Goal: Communication & Community: Ask a question

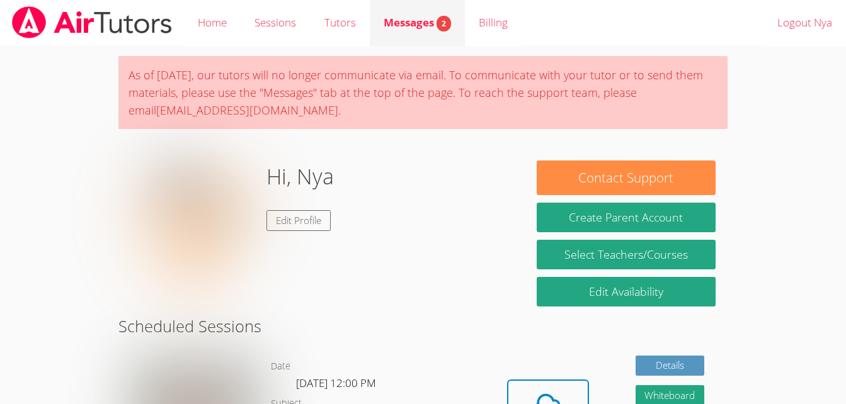
click at [414, 9] on link "Messages 2" at bounding box center [417, 23] width 95 height 46
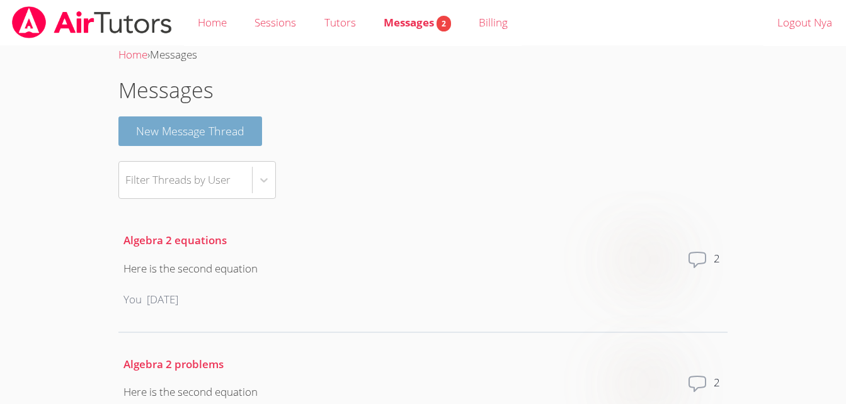
click at [196, 136] on button "New Message Thread" at bounding box center [190, 132] width 144 height 30
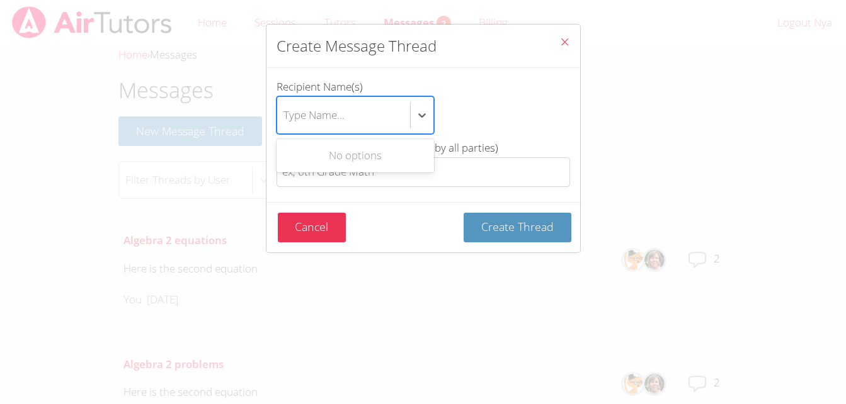
click at [365, 110] on div "Type Name..." at bounding box center [343, 115] width 133 height 37
click at [285, 110] on input "Recipient Name(s) Use Up and Down to choose options, press Enter to select the …" at bounding box center [283, 115] width 1 height 29
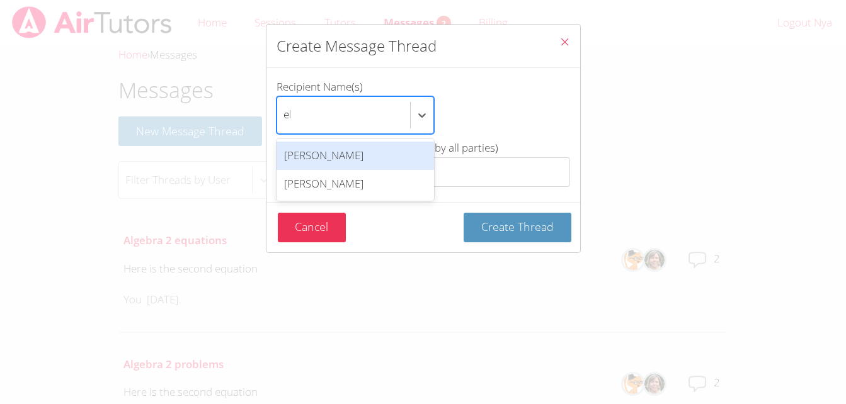
type input "ell"
click at [355, 154] on div "[PERSON_NAME]" at bounding box center [355, 156] width 157 height 28
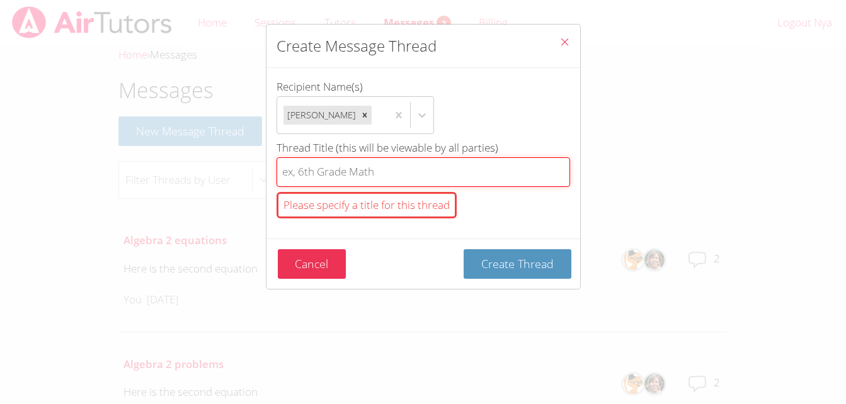
click at [355, 172] on input "Thread Title (this will be viewable by all parties) Please specify a title for …" at bounding box center [424, 172] width 294 height 30
type input "a"
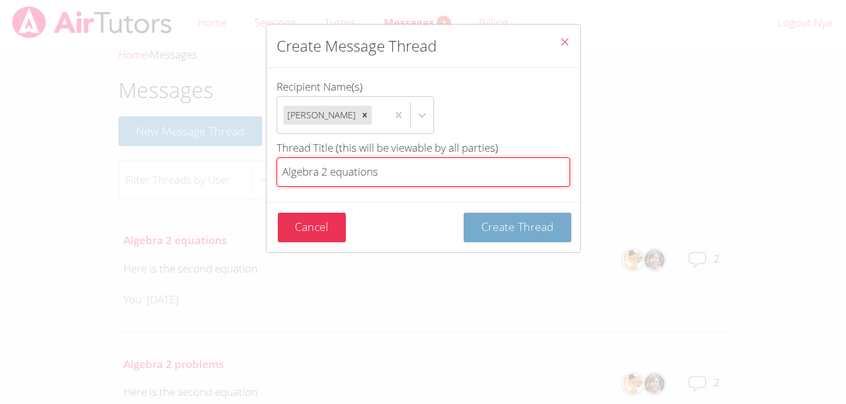
type input "Algebra 2 equations"
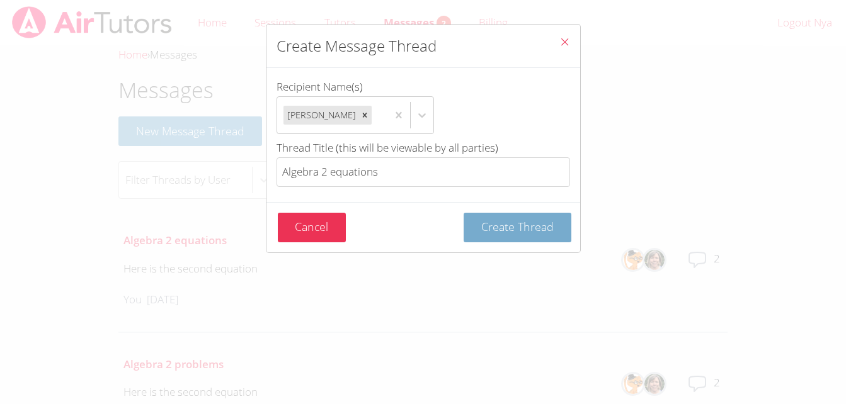
click at [481, 220] on span "Create Thread" at bounding box center [517, 226] width 72 height 15
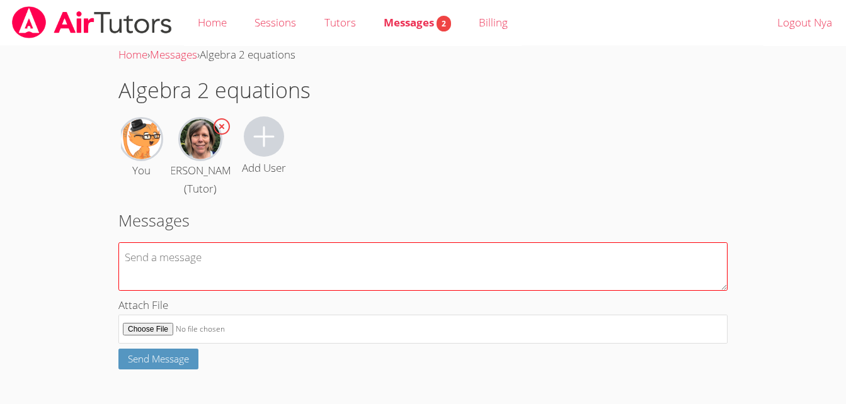
click at [384, 266] on textarea at bounding box center [422, 266] width 609 height 48
type textarea "H"
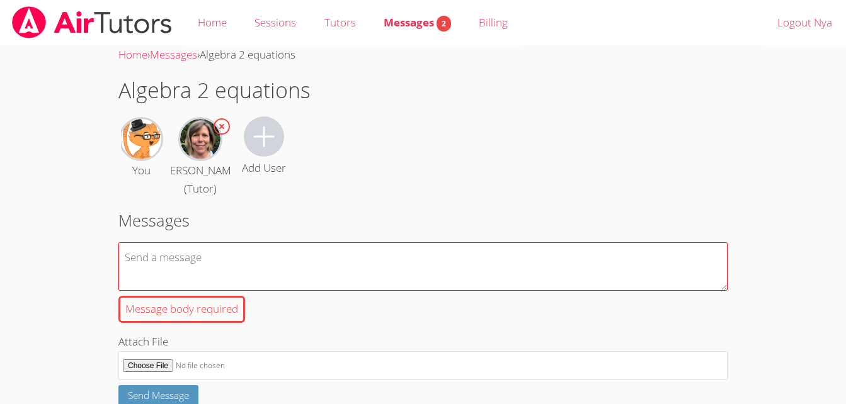
type textarea "h"
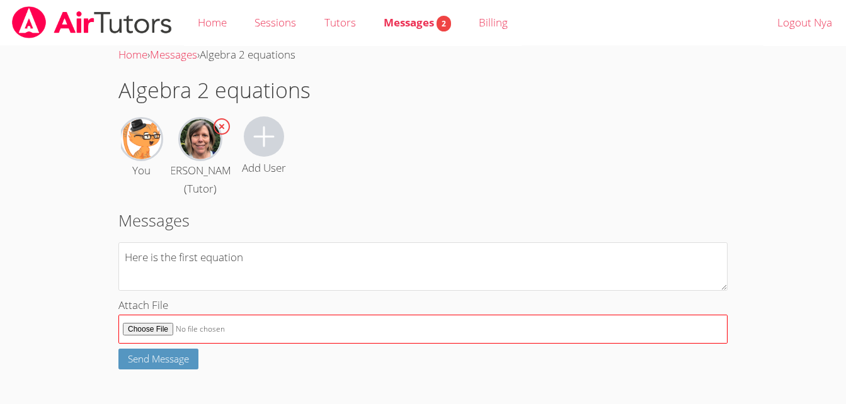
type textarea "Here is the first equation"
click at [164, 333] on input "Attach File" at bounding box center [422, 330] width 609 height 30
type input "C:\fakepath\Screenshot_30-9-2025_114817_r07.core.learn.edgenuity.com.jpeg"
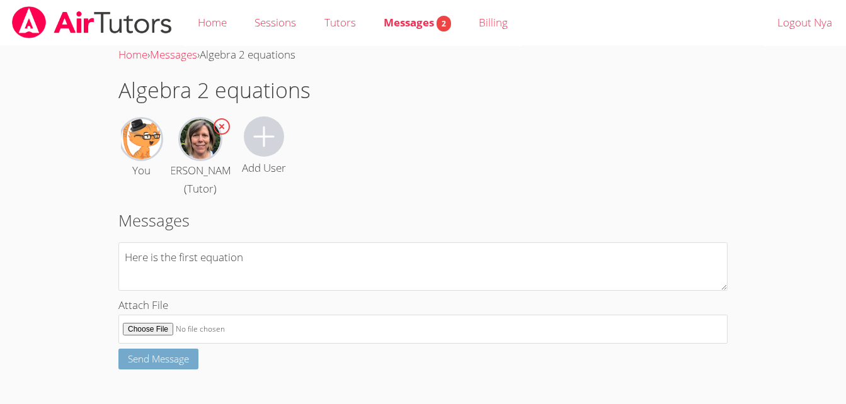
click at [159, 358] on span "Send Message" at bounding box center [158, 359] width 61 height 13
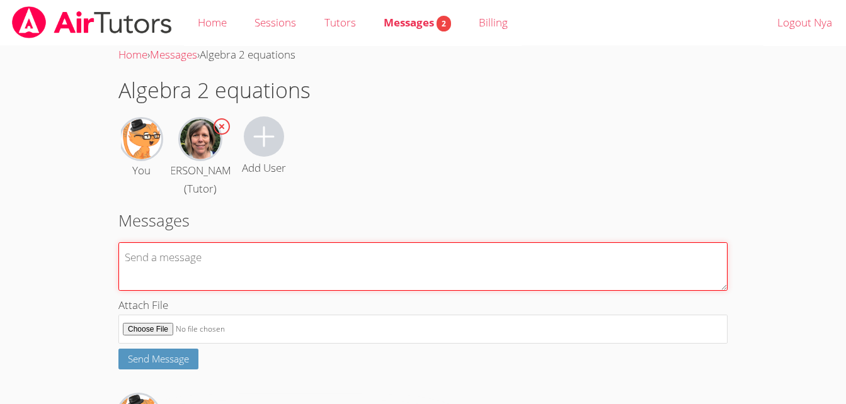
click at [197, 273] on textarea at bounding box center [422, 266] width 609 height 48
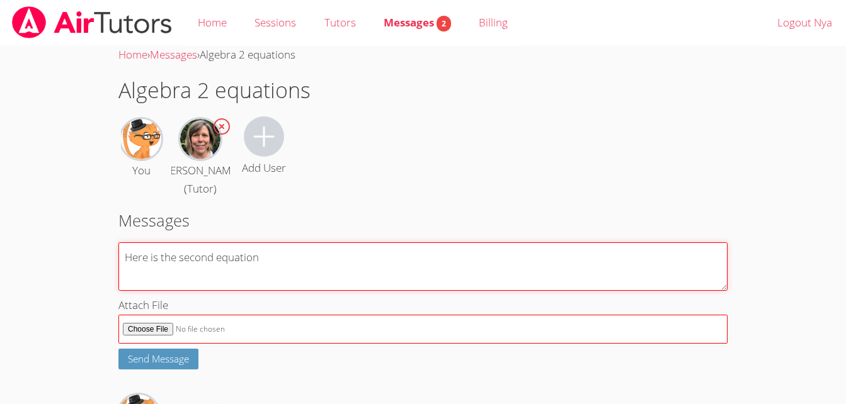
type textarea "Here is the second equation"
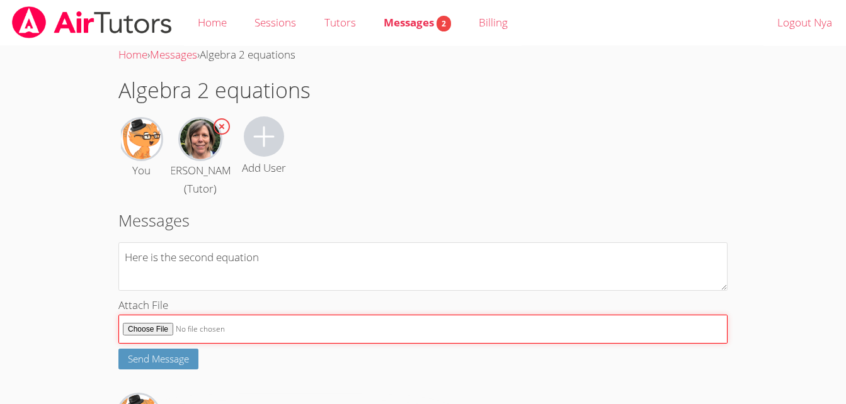
click at [165, 330] on input "Attach File" at bounding box center [422, 330] width 609 height 30
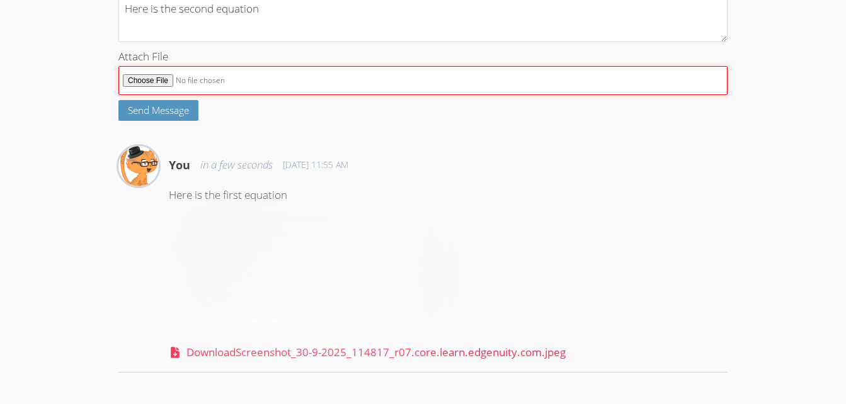
scroll to position [248, 0]
click at [161, 81] on input "Attach File" at bounding box center [422, 82] width 609 height 30
type input "C:\fakepath\Screenshot_30-9-2025_11485_r07.core.learn.edgenuity.com.jpeg"
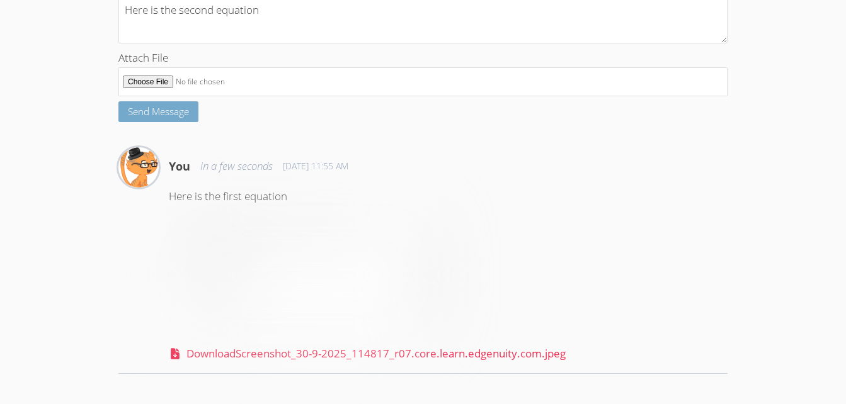
click at [159, 106] on span "Send Message" at bounding box center [158, 111] width 61 height 13
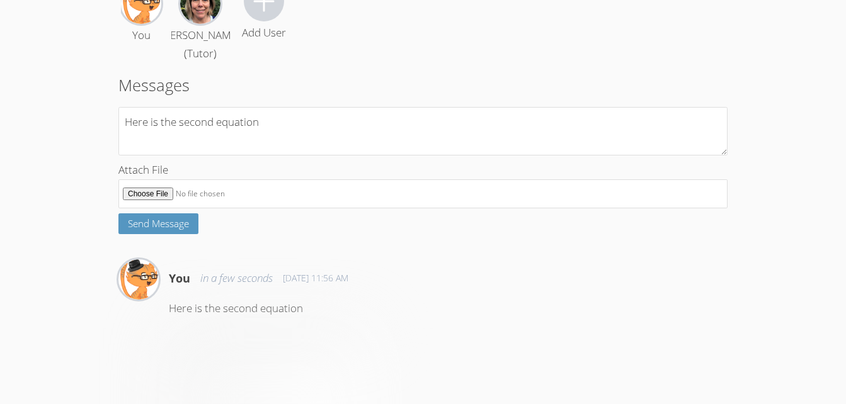
scroll to position [0, 0]
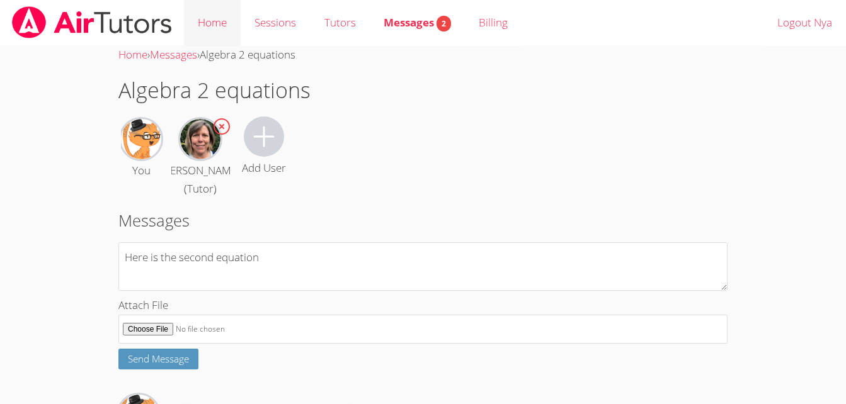
click at [201, 19] on link "Home" at bounding box center [212, 23] width 57 height 46
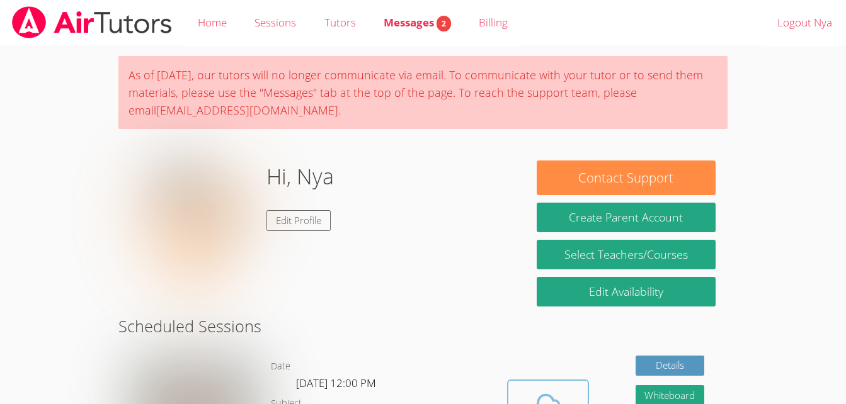
click at [562, 398] on icon at bounding box center [547, 406] width 35 height 35
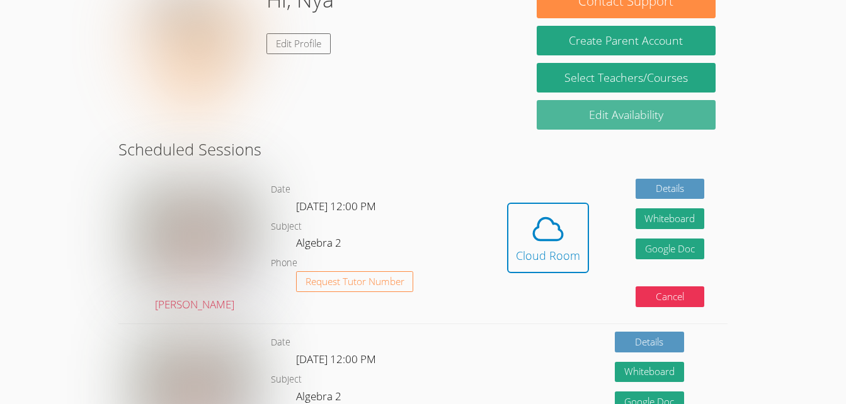
scroll to position [184, 0]
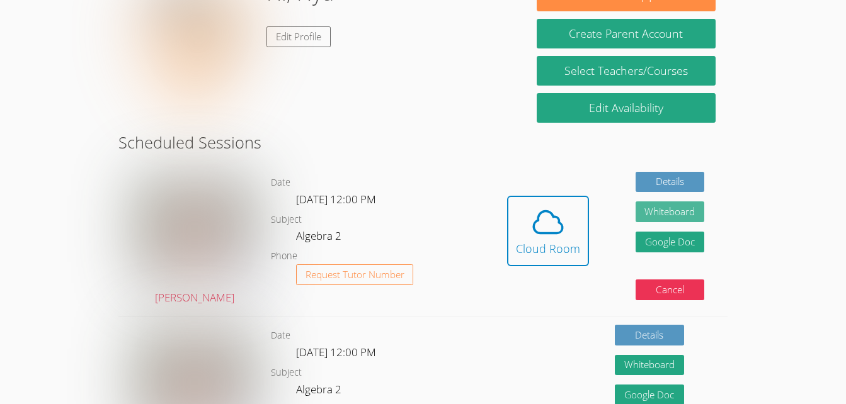
click at [683, 215] on button "Whiteboard" at bounding box center [670, 212] width 69 height 21
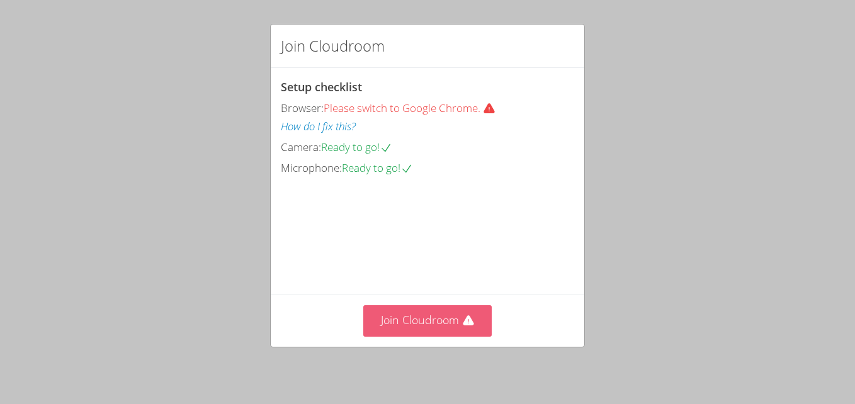
click at [432, 318] on button "Join Cloudroom" at bounding box center [427, 320] width 129 height 31
click at [418, 317] on button "Join Cloudroom" at bounding box center [427, 320] width 129 height 31
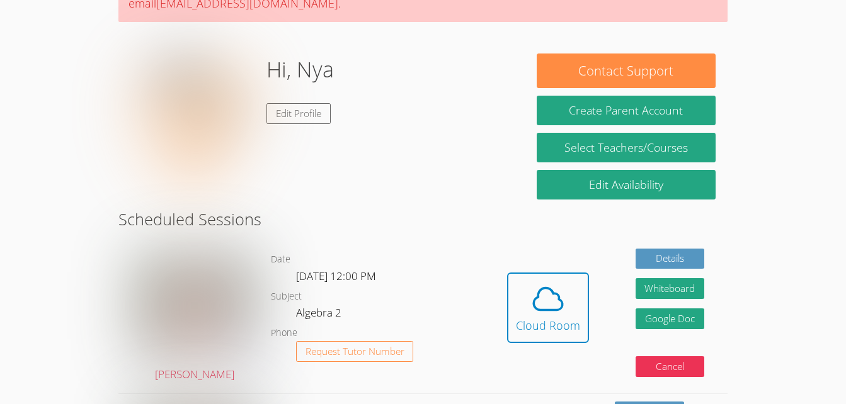
scroll to position [107, 0]
